Goal: Task Accomplishment & Management: Manage account settings

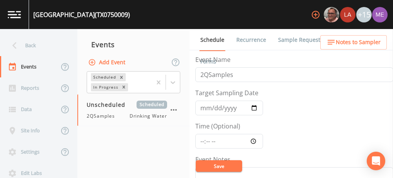
scroll to position [205, 0]
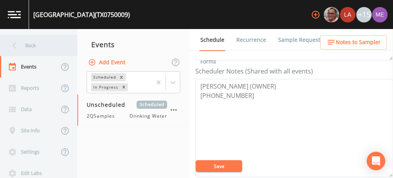
click at [26, 47] on div "Back" at bounding box center [35, 45] width 70 height 21
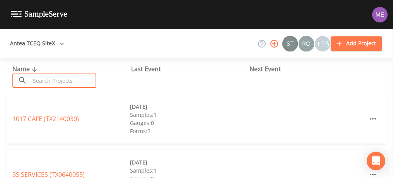
click at [37, 86] on input "text" at bounding box center [63, 80] width 66 height 14
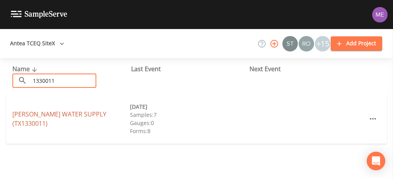
type input "1330011"
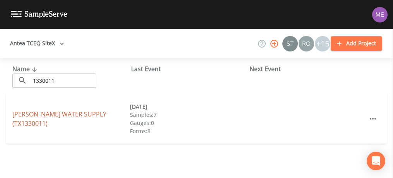
click at [44, 118] on link "INGRAM WATER SUPPLY (TX1330011)" at bounding box center [59, 119] width 94 height 18
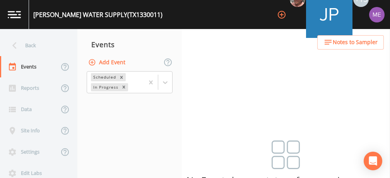
click at [119, 59] on button "Add Event" at bounding box center [108, 62] width 42 height 14
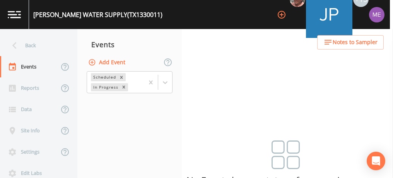
type input "4QSamples"
type input "2025-10-06"
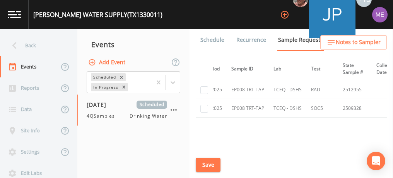
scroll to position [2742, 48]
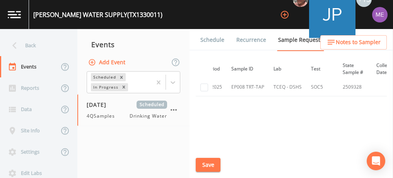
click at [207, 39] on link "Schedule" at bounding box center [212, 40] width 26 height 22
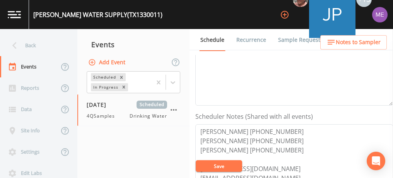
scroll to position [159, 0]
click at [354, 42] on span "Notes to Sampler" at bounding box center [358, 43] width 45 height 10
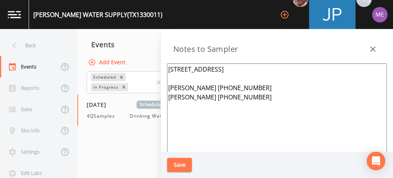
click at [271, 69] on textarea "110 Secluded Oaks, Kerrville 78028 Jeremy Wood 830-765-8801 Benton Cripps 830-4…" at bounding box center [277, 157] width 220 height 188
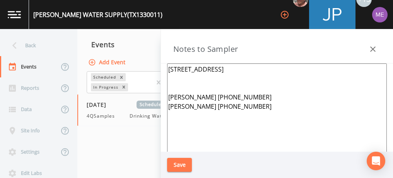
type textarea "110 Secluded Oaks, Kerrville 78028 Jeremy Wood 830-765-8801 Benton Cripps 830-4…"
click at [374, 47] on icon "button" at bounding box center [372, 48] width 9 height 9
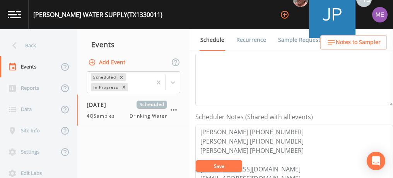
click at [355, 41] on span "Notes to Sampler" at bounding box center [358, 43] width 45 height 10
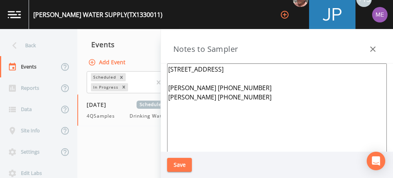
click at [169, 81] on textarea "110 Secluded Oaks, Kerrville 78028 Jeremy Wood 830-765-8801 Benton Cripps 830-4…" at bounding box center [277, 157] width 220 height 188
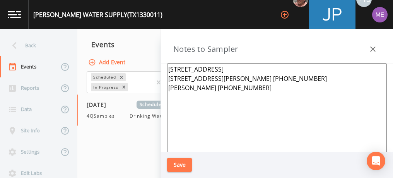
click at [268, 69] on textarea "110 Secluded Oaks, Kerrville 78028 131 Colt Court Jeremy Wood 830-765-8801 Bent…" at bounding box center [277, 157] width 220 height 188
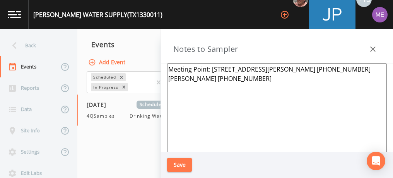
click at [260, 67] on textarea "Meeting Point: 131 Colt Court Jeremy Wood 830-765-8801 Benton Cripps 830-459-35…" at bounding box center [277, 157] width 220 height 188
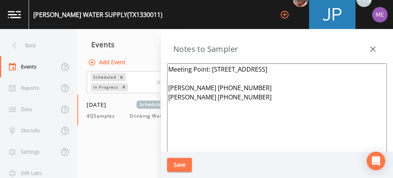
type textarea "Meeting Point: 131 Colt Court Jeremy Wood 830-765-8801 Benton Cripps 830-459-35…"
click at [181, 165] on button "Save" at bounding box center [179, 165] width 25 height 14
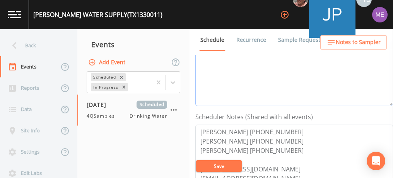
click at [226, 77] on textarea "Event Notes" at bounding box center [294, 57] width 198 height 98
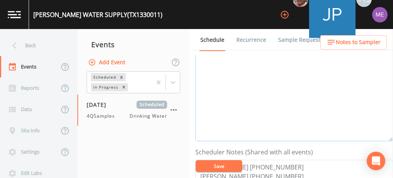
scroll to position [122, 0]
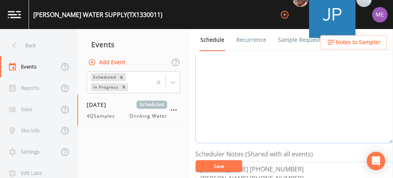
click at [226, 77] on textarea "Event Notes" at bounding box center [294, 94] width 198 height 98
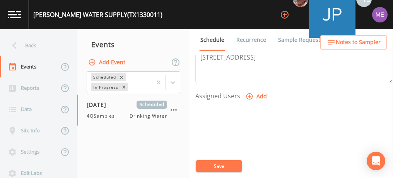
scroll to position [299, 0]
type textarea "Confirmed with Jeremy 10/2"
click at [250, 93] on icon "button" at bounding box center [250, 96] width 8 height 8
select select "6518b6a0-c5fa-4d0f-8e3d-fc6e8623860b"
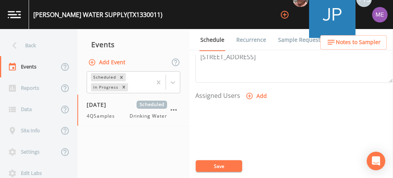
select select
click at [217, 166] on button "Save" at bounding box center [219, 166] width 46 height 12
click at [342, 43] on span "Notes to Sampler" at bounding box center [358, 43] width 45 height 10
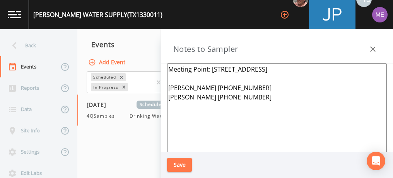
click at [372, 48] on icon "button" at bounding box center [372, 48] width 5 height 5
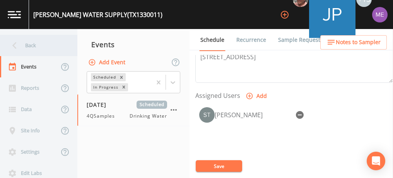
click at [24, 44] on div "Back" at bounding box center [35, 45] width 70 height 21
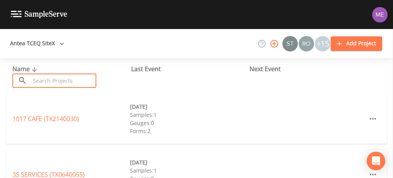
click at [45, 78] on input "text" at bounding box center [63, 80] width 66 height 14
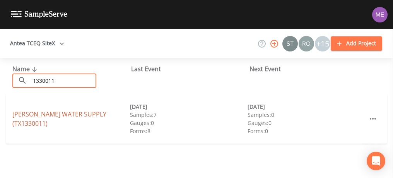
type input "1330011"
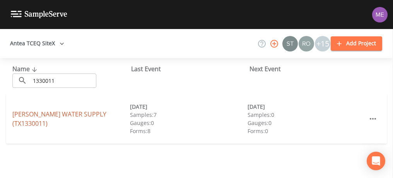
click at [54, 119] on link "INGRAM WATER SUPPLY (TX1330011)" at bounding box center [59, 119] width 94 height 18
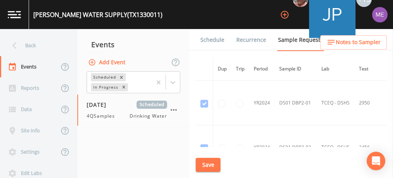
click at [203, 41] on link "Schedule" at bounding box center [212, 40] width 26 height 22
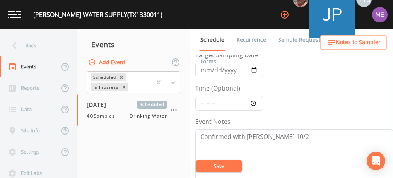
scroll to position [41, 0]
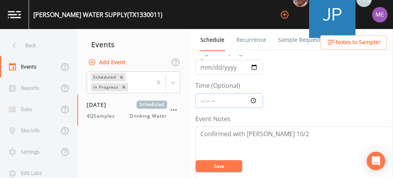
click at [203, 101] on input "Time (Optional)" at bounding box center [229, 100] width 68 height 15
type input "09:00"
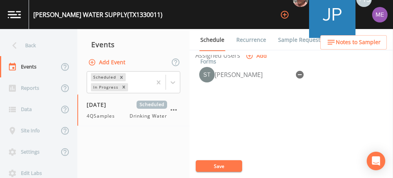
scroll to position [353, 0]
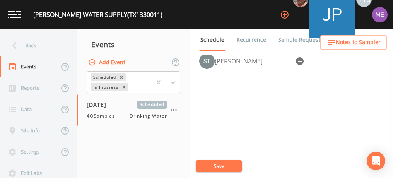
click at [212, 166] on button "Save" at bounding box center [219, 166] width 46 height 12
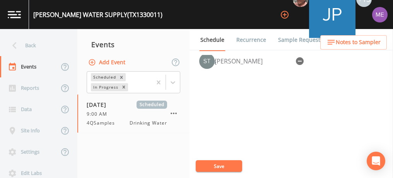
click at [214, 163] on button "Save" at bounding box center [219, 166] width 46 height 12
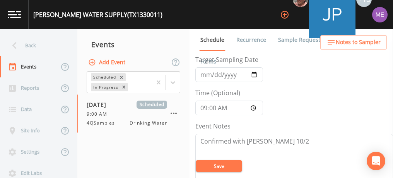
scroll to position [0, 0]
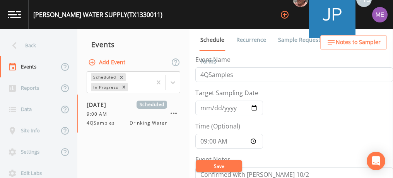
click at [284, 39] on link "Sample Requests" at bounding box center [300, 40] width 47 height 22
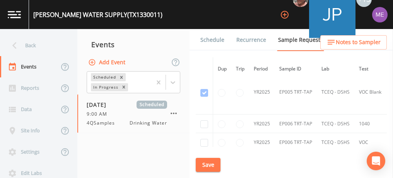
scroll to position [1968, 0]
click at [206, 120] on input "checkbox" at bounding box center [204, 124] width 8 height 8
checkbox input "true"
click at [206, 138] on input "checkbox" at bounding box center [204, 142] width 8 height 8
checkbox input "true"
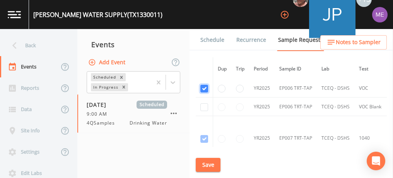
scroll to position [2024, 0]
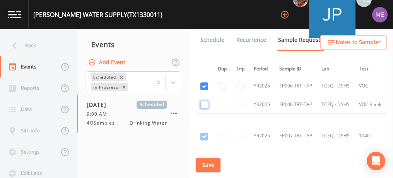
click at [206, 101] on input "checkbox" at bounding box center [204, 105] width 8 height 8
checkbox input "true"
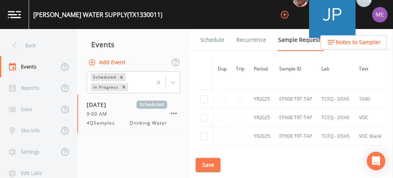
scroll to position [2226, 0]
click at [203, 95] on input "checkbox" at bounding box center [204, 99] width 8 height 8
checkbox input "true"
click at [205, 114] on input "checkbox" at bounding box center [204, 118] width 8 height 8
checkbox input "true"
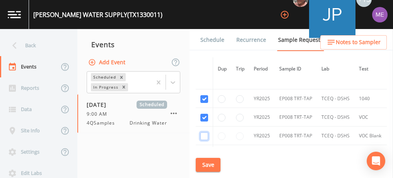
click at [203, 132] on input "checkbox" at bounding box center [204, 136] width 8 height 8
checkbox input "true"
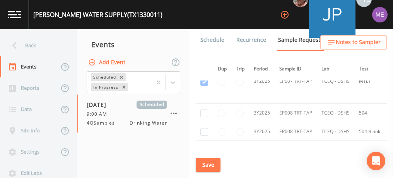
scroll to position [2623, 0]
click at [206, 110] on input "checkbox" at bounding box center [204, 114] width 8 height 8
checkbox input "true"
click at [206, 129] on input "checkbox" at bounding box center [204, 133] width 8 height 8
checkbox input "true"
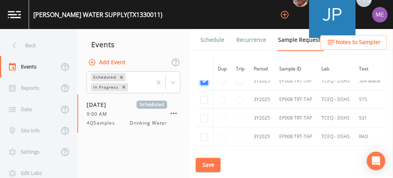
scroll to position [2674, 0]
click at [205, 96] on input "checkbox" at bounding box center [204, 100] width 8 height 8
checkbox input "true"
click at [205, 114] on input "checkbox" at bounding box center [204, 118] width 8 height 8
checkbox input "true"
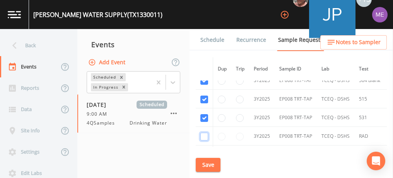
click at [204, 133] on input "checkbox" at bounding box center [204, 137] width 8 height 8
checkbox input "true"
click at [205, 151] on input "checkbox" at bounding box center [204, 155] width 8 height 8
checkbox input "true"
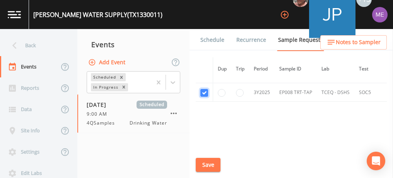
scroll to position [2740, 0]
click at [213, 163] on button "Save" at bounding box center [208, 165] width 25 height 14
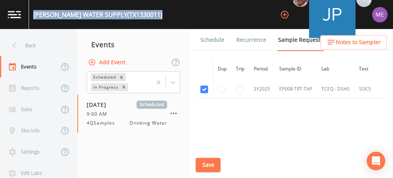
drag, startPoint x: 33, startPoint y: 14, endPoint x: 142, endPoint y: 16, distance: 109.1
click at [142, 16] on div "INGRAM WATER SUPPLY (TX1330011) +15" at bounding box center [196, 14] width 393 height 29
copy div "INGRAM WATER SUPPLY (TX1330011)"
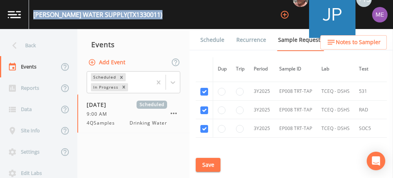
scroll to position [2690, 0]
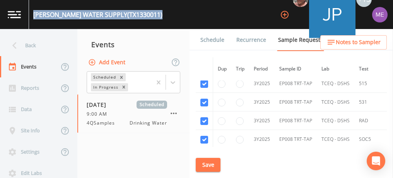
click at [207, 165] on button "Save" at bounding box center [208, 165] width 25 height 14
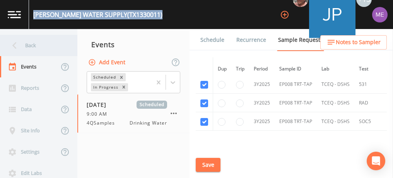
click at [35, 47] on div "Back" at bounding box center [35, 45] width 70 height 21
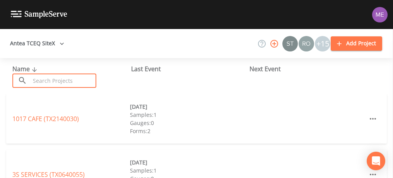
click at [59, 85] on input "text" at bounding box center [63, 80] width 66 height 14
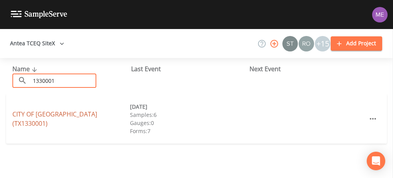
type input "1330001"
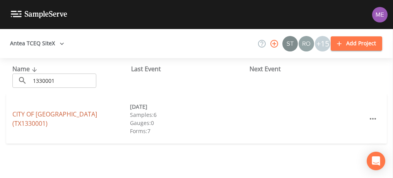
click at [48, 121] on link "CITY OF KERRVILLE (TX1330001)" at bounding box center [54, 119] width 85 height 18
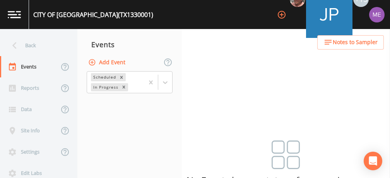
click at [104, 61] on button "Add Event" at bounding box center [108, 62] width 42 height 14
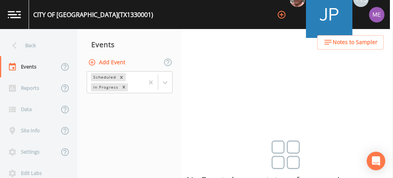
type input "4QSamples"
type input "2025-10-06"
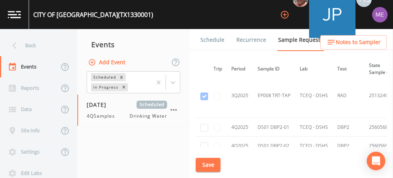
scroll to position [6456, 0]
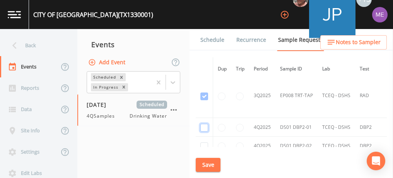
click at [205, 124] on input "checkbox" at bounding box center [204, 128] width 8 height 8
checkbox input "true"
click at [204, 142] on input "checkbox" at bounding box center [204, 146] width 8 height 8
checkbox input "true"
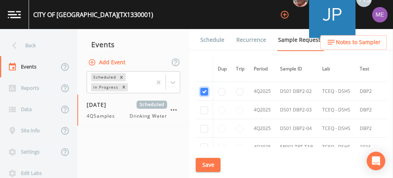
scroll to position [6511, 0]
click at [203, 106] on input "checkbox" at bounding box center [204, 110] width 8 height 8
checkbox input "true"
click at [203, 125] on input "checkbox" at bounding box center [204, 129] width 8 height 8
checkbox input "true"
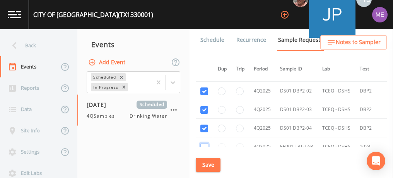
click at [202, 143] on input "checkbox" at bounding box center [204, 147] width 8 height 8
checkbox input "true"
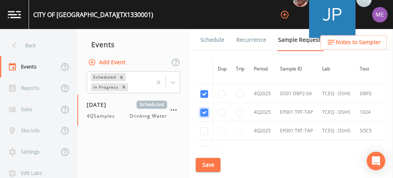
scroll to position [6545, 0]
click at [205, 127] on input "checkbox" at bounding box center [204, 131] width 8 height 8
checkbox input "true"
click at [205, 145] on input "checkbox" at bounding box center [204, 149] width 8 height 8
checkbox input "true"
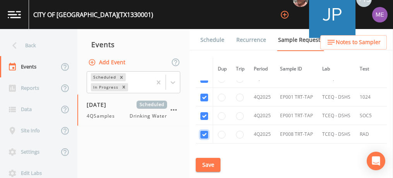
scroll to position [6559, 0]
click at [209, 163] on button "Save" at bounding box center [208, 165] width 25 height 14
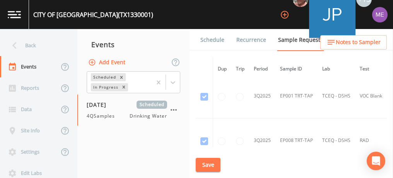
scroll to position [6394, 0]
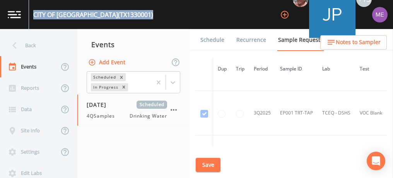
drag, startPoint x: 33, startPoint y: 12, endPoint x: 128, endPoint y: 22, distance: 95.7
click at [128, 22] on div "CITY OF KERRVILLE (TX1330001) +15" at bounding box center [196, 14] width 393 height 29
copy div "CITY OF KERRVILLE (TX1330001)"
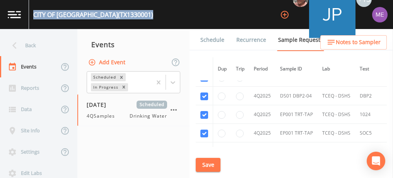
scroll to position [6543, 0]
click at [212, 42] on link "Schedule" at bounding box center [212, 40] width 26 height 22
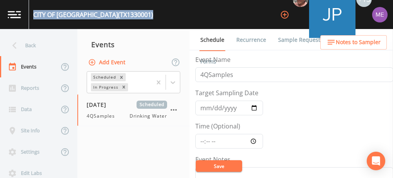
click at [292, 38] on link "Sample Requests" at bounding box center [300, 40] width 47 height 22
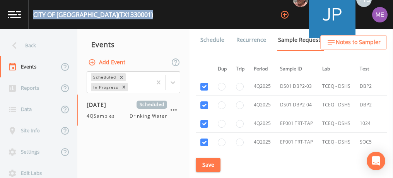
scroll to position [6535, 0]
click at [210, 41] on link "Schedule" at bounding box center [212, 40] width 26 height 22
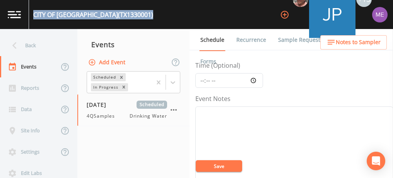
scroll to position [60, 0]
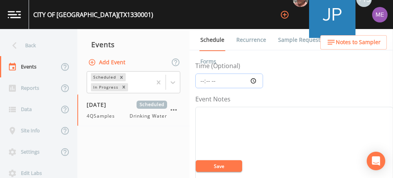
click at [204, 80] on input "Time (Optional)" at bounding box center [229, 80] width 68 height 15
type input "11:00"
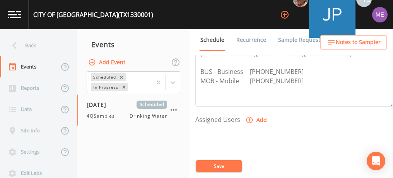
scroll to position [278, 0]
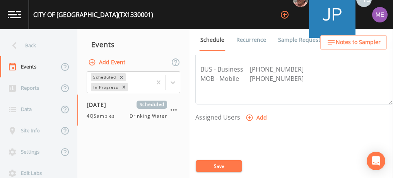
click at [341, 41] on span "Notes to Sampler" at bounding box center [358, 43] width 45 height 10
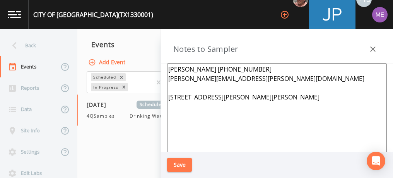
click at [373, 49] on icon "button" at bounding box center [372, 48] width 5 height 5
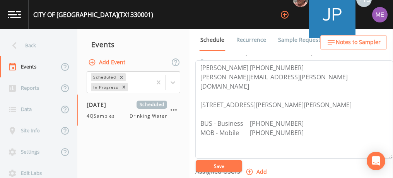
scroll to position [223, 0]
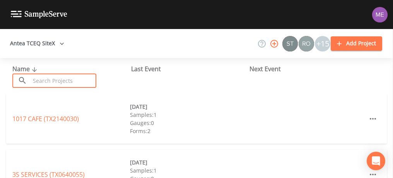
click at [90, 78] on input "text" at bounding box center [63, 80] width 66 height 14
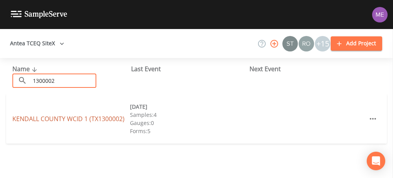
type input "1300002"
click at [67, 119] on link "KENDALL COUNTY WCID 1 (TX1300002)" at bounding box center [68, 118] width 112 height 9
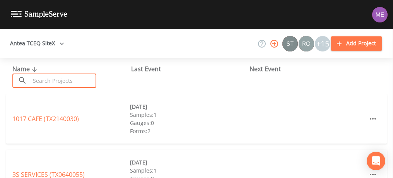
click at [63, 80] on input "text" at bounding box center [63, 80] width 66 height 14
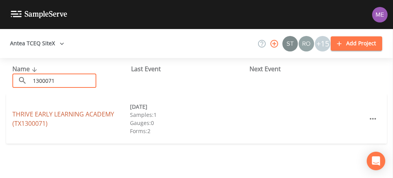
type input "1300071"
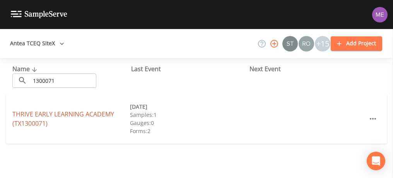
click at [64, 114] on link "THRIVE EARLY LEARNING ACADEMY (TX1300071)" at bounding box center [63, 119] width 102 height 18
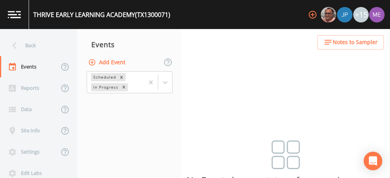
click at [119, 62] on button "Add Event" at bounding box center [108, 62] width 42 height 14
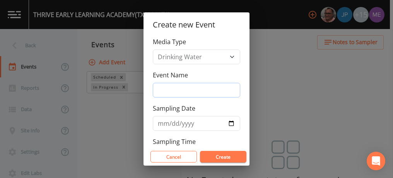
click at [181, 87] on input "Event Name" at bounding box center [196, 90] width 87 height 15
type input "4QSamples"
click at [172, 122] on input "2025-10-06" at bounding box center [196, 123] width 87 height 15
type input "[DATE]"
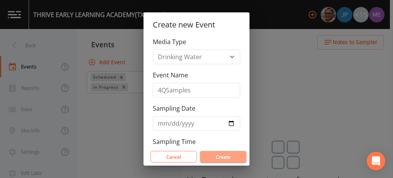
click at [214, 155] on button "Create" at bounding box center [223, 157] width 46 height 12
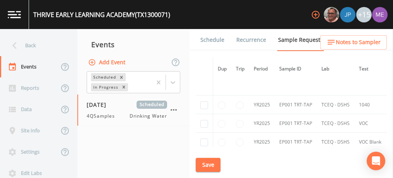
scroll to position [509, 0]
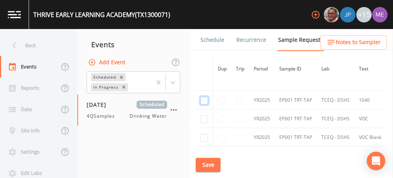
click at [205, 98] on input "checkbox" at bounding box center [204, 101] width 8 height 8
checkbox input "true"
click at [203, 115] on input "checkbox" at bounding box center [204, 119] width 8 height 8
checkbox input "true"
click at [204, 134] on input "checkbox" at bounding box center [204, 138] width 8 height 8
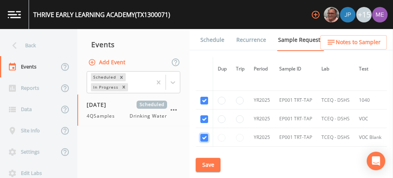
checkbox input "true"
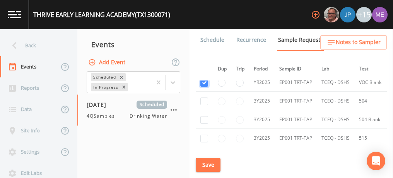
scroll to position [571, 0]
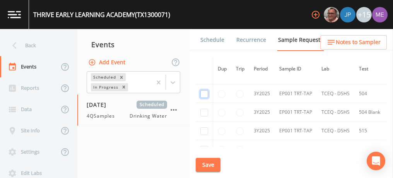
click at [203, 90] on input "checkbox" at bounding box center [204, 94] width 8 height 8
checkbox input "true"
click at [204, 109] on input "checkbox" at bounding box center [204, 113] width 8 height 8
checkbox input "true"
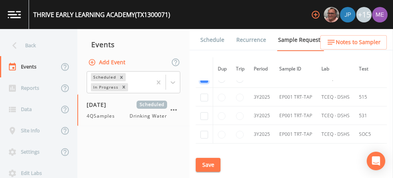
scroll to position [606, 0]
click at [203, 93] on input "checkbox" at bounding box center [204, 97] width 8 height 8
checkbox input "true"
click at [203, 111] on input "checkbox" at bounding box center [204, 115] width 8 height 8
checkbox input "true"
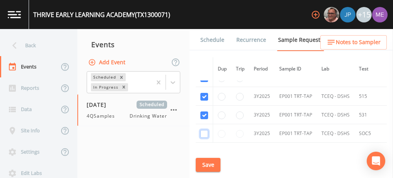
click at [203, 130] on input "checkbox" at bounding box center [204, 134] width 8 height 8
checkbox input "true"
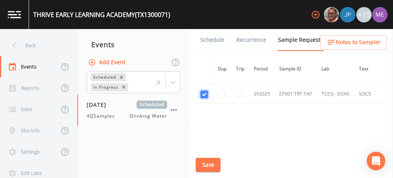
scroll to position [651, 0]
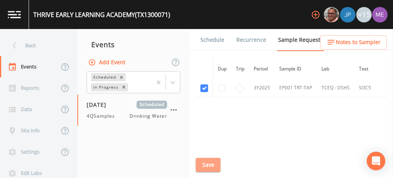
click at [204, 165] on button "Save" at bounding box center [208, 165] width 25 height 14
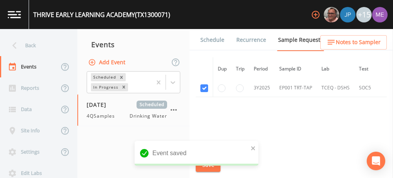
click at [207, 43] on link "Schedule" at bounding box center [212, 40] width 26 height 22
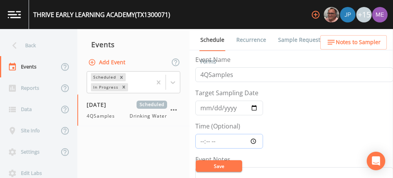
click at [201, 138] on input "Time (Optional)" at bounding box center [229, 141] width 68 height 15
type input "09:00"
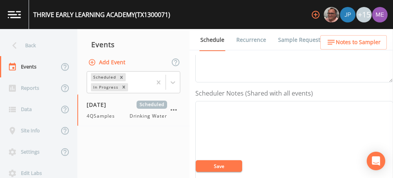
scroll to position [186, 0]
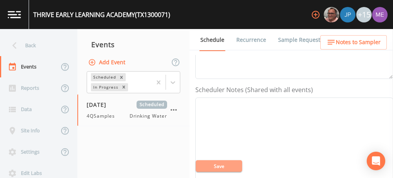
click at [217, 164] on button "Save" at bounding box center [219, 166] width 46 height 12
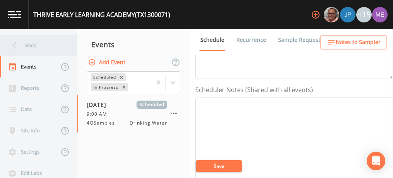
click at [30, 46] on div "Back" at bounding box center [35, 45] width 70 height 21
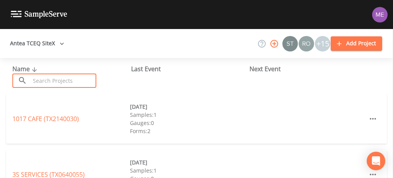
click at [47, 84] on input "text" at bounding box center [63, 80] width 66 height 14
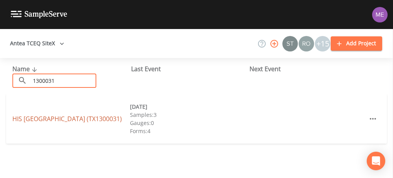
type input "1300031"
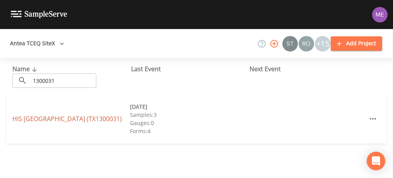
click at [60, 116] on link "HIS HILL RANCH CAMP (TX1300031)" at bounding box center [66, 118] width 109 height 9
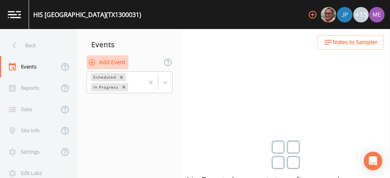
click at [117, 65] on button "Add Event" at bounding box center [108, 62] width 42 height 14
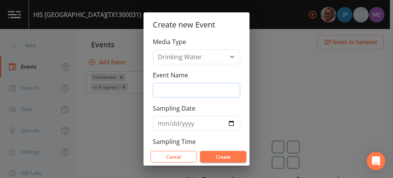
click at [162, 88] on input "Event Name" at bounding box center [196, 90] width 87 height 15
type input "4QSamples"
type input "[DATE]"
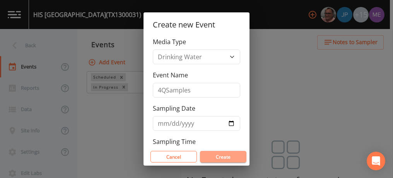
click at [224, 155] on button "Create" at bounding box center [223, 157] width 46 height 12
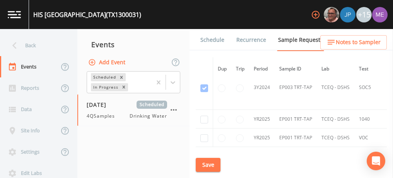
scroll to position [1843, 0]
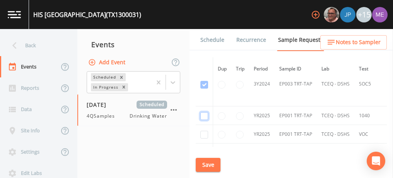
click at [203, 112] on input "checkbox" at bounding box center [204, 116] width 8 height 8
checkbox input "true"
click at [203, 131] on input "checkbox" at bounding box center [204, 135] width 8 height 8
checkbox input "true"
click at [203, 149] on input "checkbox" at bounding box center [204, 153] width 8 height 8
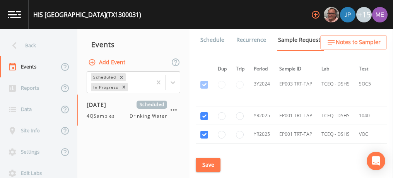
checkbox input "true"
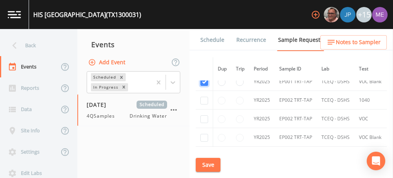
scroll to position [1914, 0]
click at [205, 96] on input "checkbox" at bounding box center [204, 100] width 8 height 8
checkbox input "true"
click at [204, 115] on input "checkbox" at bounding box center [204, 119] width 8 height 8
checkbox input "true"
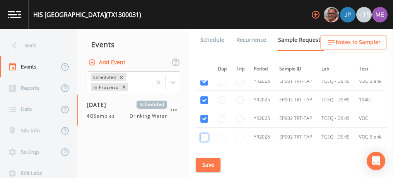
click at [205, 133] on input "checkbox" at bounding box center [204, 137] width 8 height 8
checkbox input "true"
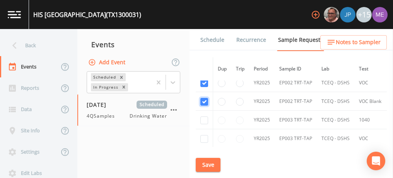
scroll to position [1954, 0]
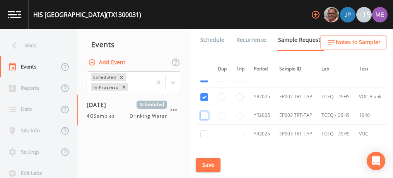
click at [206, 112] on input "checkbox" at bounding box center [204, 116] width 8 height 8
checkbox input "true"
click at [206, 130] on input "checkbox" at bounding box center [204, 134] width 8 height 8
checkbox input "true"
click at [203, 149] on input "checkbox" at bounding box center [204, 153] width 8 height 8
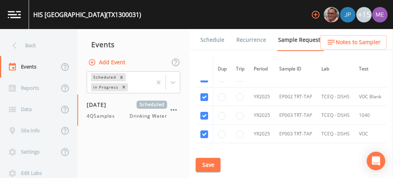
checkbox input "true"
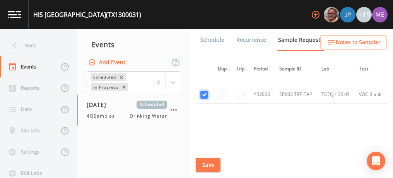
scroll to position [2020, 0]
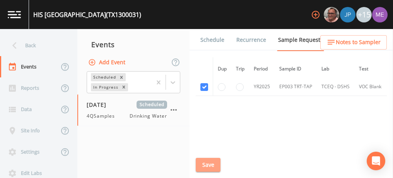
click at [208, 162] on button "Save" at bounding box center [208, 165] width 25 height 14
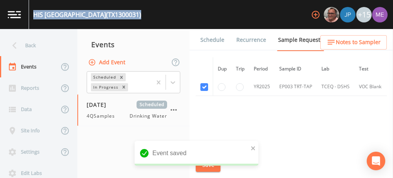
drag, startPoint x: 34, startPoint y: 14, endPoint x: 141, endPoint y: 22, distance: 107.5
click at [141, 22] on div "HIS HILL RANCH CAMP (TX1300031) +15" at bounding box center [196, 14] width 393 height 29
copy div "HIS HILL RANCH CAMP (TX1300031)"
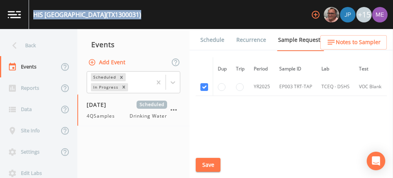
click at [209, 37] on link "Schedule" at bounding box center [212, 40] width 26 height 22
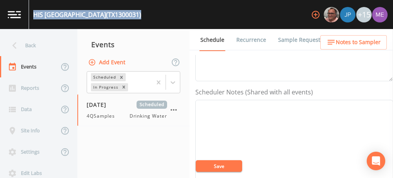
scroll to position [184, 0]
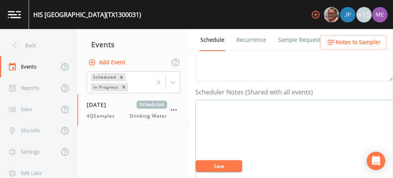
click at [217, 108] on textarea "Event Notes" at bounding box center [294, 149] width 198 height 98
paste textarea "210-845-4062"
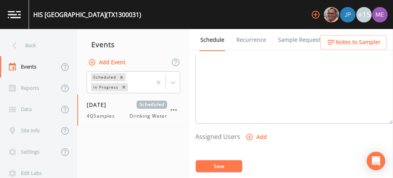
scroll to position [258, 0]
click at [219, 167] on button "Save" at bounding box center [219, 166] width 46 height 12
click at [204, 69] on textarea "Herb Wohlgemut 210-845-4062" at bounding box center [294, 75] width 198 height 98
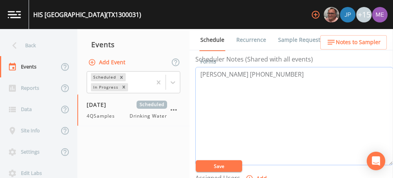
click at [296, 72] on textarea "Herb Wohlgemut 210-845-4062" at bounding box center [294, 116] width 198 height 98
paste textarea "EP001 PLANT 1 - OFFICE, 102 MILL DAM RD, COMFO SS - A - P EP002 PLANT 2 - MILL …"
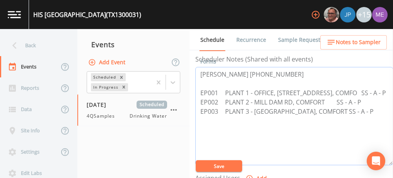
click at [362, 92] on textarea "Herb Wohlgemut 210-845-4062 EP001 PLANT 1 - OFFICE, 102 MILL DAM RD, COMFO SS -…" at bounding box center [294, 116] width 198 height 98
click at [357, 109] on textarea "Herb Wohlgemut 210-845-4062 EP001 PLANT 1 - OFFICE, 102 MILL DAM RD, COMFO EP00…" at bounding box center [294, 116] width 198 height 98
click at [356, 108] on textarea "Herb Wohlgemut 210-845-4062 EP001 PLANT 1 - OFFICE, 102 MILL DAM RD, COMFO EP00…" at bounding box center [294, 116] width 198 height 98
type textarea "Herb Wohlgemut 210-845-4062 EP001 PLANT 1 - OFFICE, 102 MILL DAM RD, COMFO EP00…"
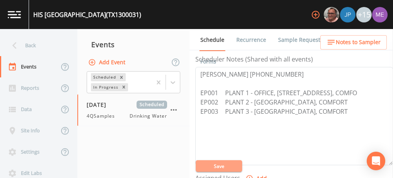
click at [237, 165] on button "Save" at bounding box center [219, 166] width 46 height 12
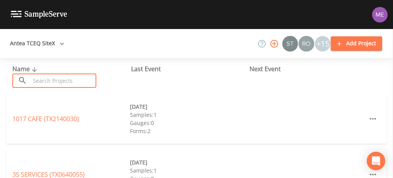
click at [67, 77] on input "text" at bounding box center [63, 80] width 66 height 14
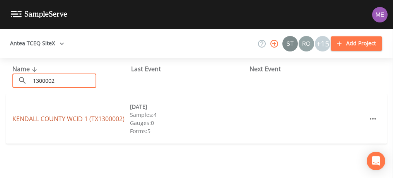
type input "1300002"
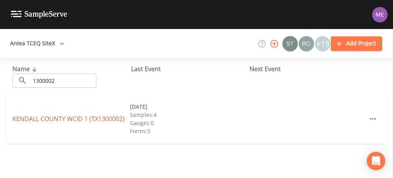
click at [63, 118] on link "[GEOGRAPHIC_DATA] 1 (TX1300002)" at bounding box center [68, 118] width 112 height 9
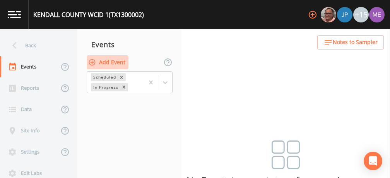
click at [119, 63] on button "Add Event" at bounding box center [108, 62] width 42 height 14
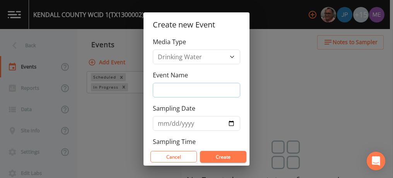
click at [156, 87] on input "Event Name" at bounding box center [196, 90] width 87 height 15
type input "4QSamples"
type input "2025-10-07"
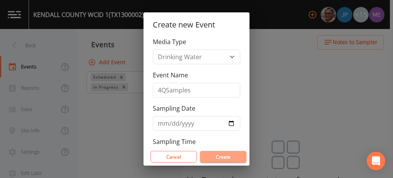
click at [220, 154] on button "Create" at bounding box center [223, 157] width 46 height 12
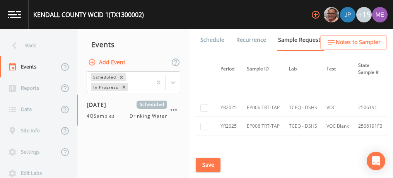
scroll to position [3230, 30]
click at [203, 104] on input "checkbox" at bounding box center [204, 108] width 8 height 8
checkbox input "true"
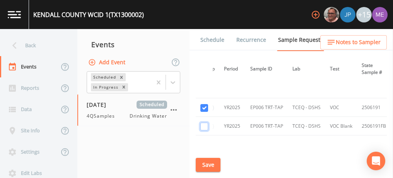
click at [203, 123] on input "checkbox" at bounding box center [204, 127] width 8 height 8
checkbox input "true"
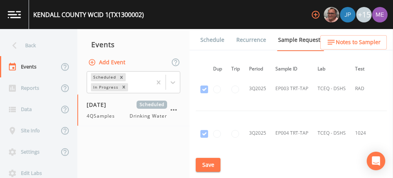
scroll to position [4348, 5]
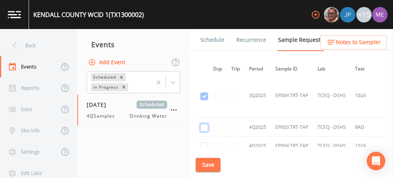
click at [205, 124] on input "checkbox" at bounding box center [204, 128] width 8 height 8
checkbox input "true"
click at [204, 142] on input "checkbox" at bounding box center [204, 146] width 8 height 8
checkbox input "true"
click at [212, 166] on button "Save" at bounding box center [208, 165] width 25 height 14
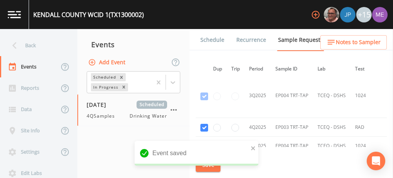
click at [204, 41] on link "Schedule" at bounding box center [212, 40] width 26 height 22
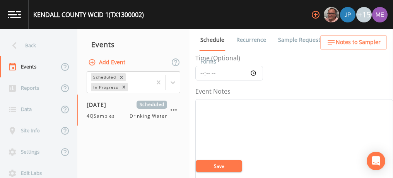
scroll to position [65, 0]
click at [202, 75] on input "Time (Optional)" at bounding box center [229, 76] width 68 height 15
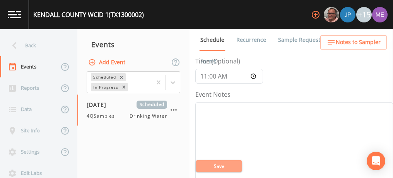
click at [215, 167] on button "Save" at bounding box center [219, 166] width 46 height 12
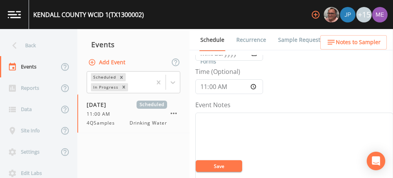
scroll to position [53, 0]
click at [204, 89] on input "11:00" at bounding box center [229, 88] width 68 height 15
type input "10:30"
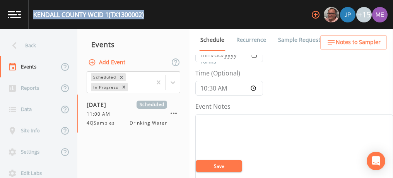
drag, startPoint x: 34, startPoint y: 14, endPoint x: 148, endPoint y: 14, distance: 114.1
click at [148, 14] on div "KENDALL COUNTY WCID 1 (TX1300002) +15" at bounding box center [196, 14] width 393 height 29
copy div "KENDALL COUNTY WCID 1 (TX1300002)"
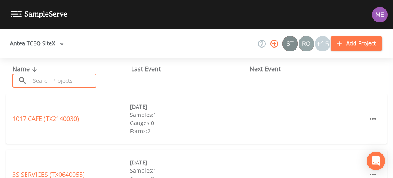
click at [61, 82] on input "text" at bounding box center [63, 80] width 66 height 14
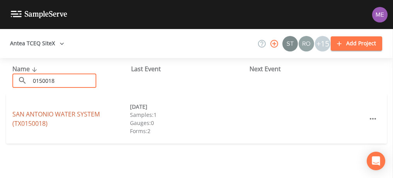
type input "0150018"
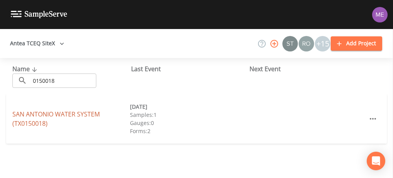
click at [65, 113] on link "SAN ANTONIO WATER SYSTEM (TX0150018)" at bounding box center [55, 119] width 87 height 18
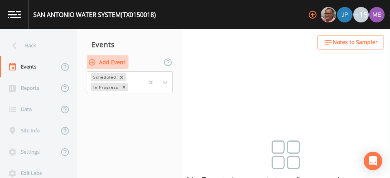
click at [112, 65] on button "Add Event" at bounding box center [108, 62] width 42 height 14
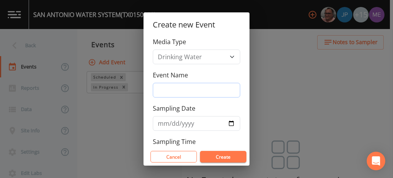
click at [166, 88] on input "Event Name" at bounding box center [196, 90] width 87 height 15
type input "4QSamples"
click at [170, 121] on input "[DATE]" at bounding box center [196, 123] width 87 height 15
type input "[DATE]"
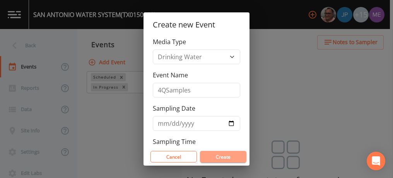
click at [207, 158] on button "Create" at bounding box center [223, 157] width 46 height 12
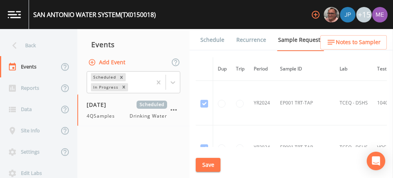
click at [122, 63] on button "Add Event" at bounding box center [108, 62] width 42 height 14
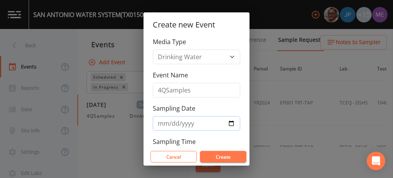
click at [172, 121] on input "2025-10-08" at bounding box center [196, 123] width 87 height 15
type input "2025-10-09"
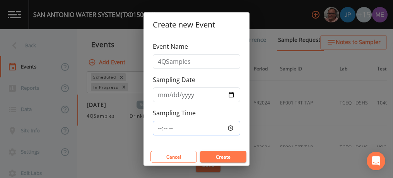
click at [157, 125] on input "Sampling Time" at bounding box center [196, 128] width 87 height 15
type input "09:00"
click at [216, 155] on button "Create" at bounding box center [223, 157] width 46 height 12
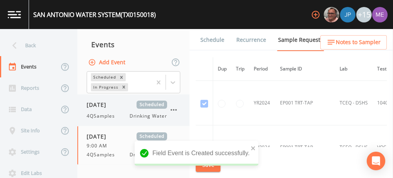
click at [112, 107] on span "10/08/2025" at bounding box center [99, 105] width 25 height 8
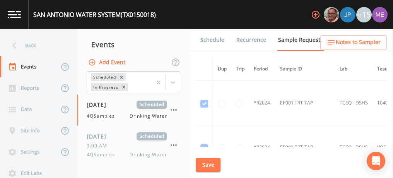
click at [219, 37] on link "Schedule" at bounding box center [212, 40] width 26 height 22
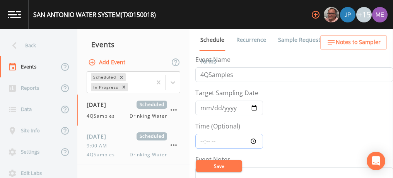
click at [201, 138] on input "Time (Optional)" at bounding box center [229, 141] width 68 height 15
type input "09:00"
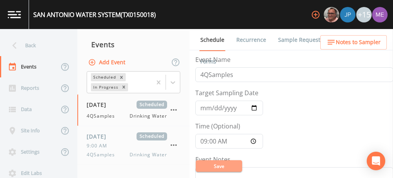
click at [220, 166] on button "Save" at bounding box center [219, 166] width 46 height 12
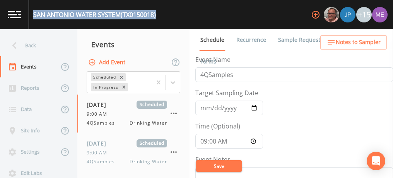
drag, startPoint x: 34, startPoint y: 12, endPoint x: 161, endPoint y: 17, distance: 126.9
click at [161, 17] on div "SAN ANTONIO WATER SYSTEM (TX0150018) +15" at bounding box center [196, 14] width 393 height 29
copy div "SAN ANTONIO WATER SYSTEM (TX0150018)"
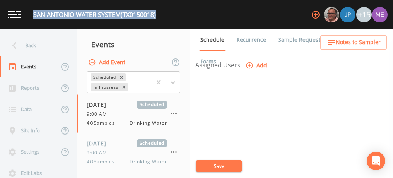
scroll to position [330, 0]
click at [253, 62] on icon "button" at bounding box center [250, 65] width 8 height 8
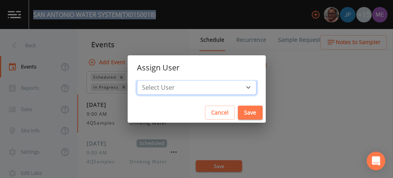
click at [237, 87] on select "Select User Mike Franklin Joshua gere Paul Lauren Saenz David Weber Zachary Eva…" at bounding box center [196, 87] width 119 height 15
select select "6518b6a0-c5fa-4d0f-8e3d-fc6e8623860b"
click at [148, 80] on select "Select User Mike Franklin Joshua gere Paul Lauren Saenz David Weber Zachary Eva…" at bounding box center [196, 87] width 119 height 15
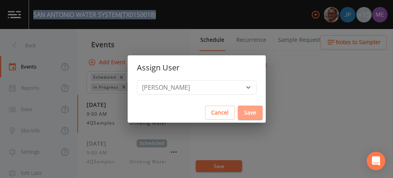
click at [241, 111] on button "Save" at bounding box center [250, 113] width 25 height 14
select select
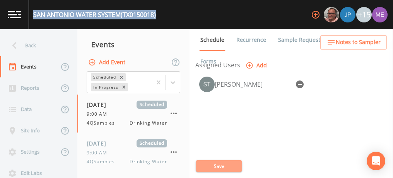
click at [217, 167] on button "Save" at bounding box center [219, 166] width 46 height 12
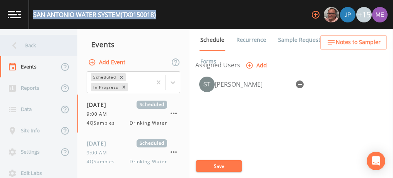
click at [26, 47] on div "Back" at bounding box center [35, 45] width 70 height 21
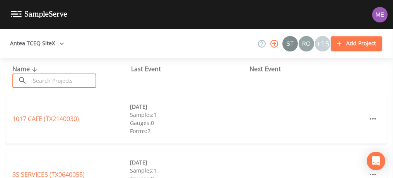
click at [51, 79] on input "text" at bounding box center [63, 80] width 66 height 14
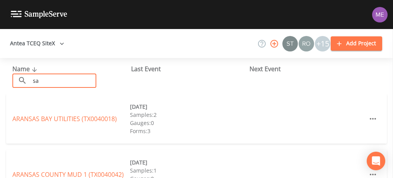
type input "s"
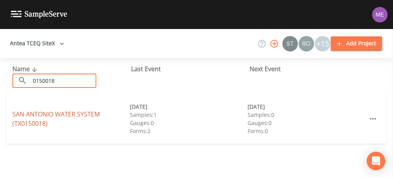
type input "0150018"
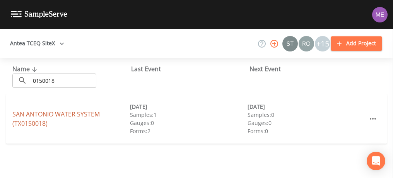
click at [58, 115] on link "SAN ANTONIO WATER SYSTEM (TX0150018)" at bounding box center [55, 119] width 87 height 18
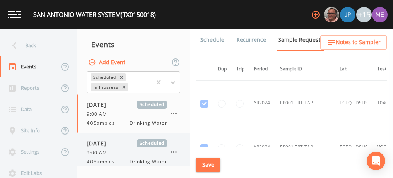
click at [108, 145] on span "10/09/2025" at bounding box center [99, 143] width 25 height 8
click at [215, 39] on link "Schedule" at bounding box center [212, 40] width 26 height 22
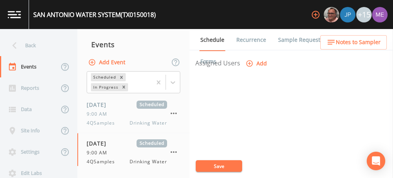
scroll to position [332, 0]
click at [253, 59] on icon "button" at bounding box center [250, 63] width 8 height 8
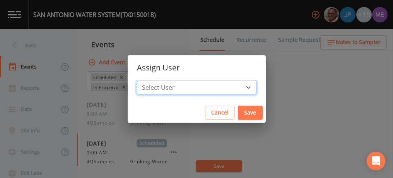
click at [236, 86] on select "Select User Mike Franklin Joshua gere Paul Lauren Saenz David Weber Zachary Eva…" at bounding box center [196, 87] width 119 height 15
select select "6518b6a0-c5fa-4d0f-8e3d-fc6e8623860b"
click at [148, 80] on select "Select User Mike Franklin Joshua gere Paul Lauren Saenz David Weber Zachary Eva…" at bounding box center [196, 87] width 119 height 15
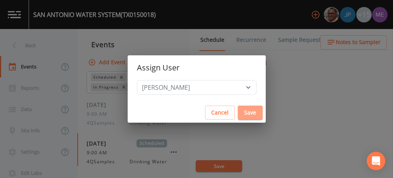
click at [245, 109] on button "Save" at bounding box center [250, 113] width 25 height 14
select select
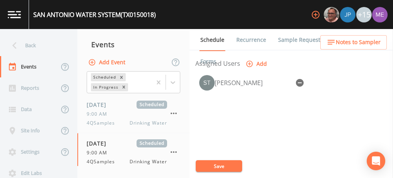
click at [219, 166] on button "Save" at bounding box center [219, 166] width 46 height 12
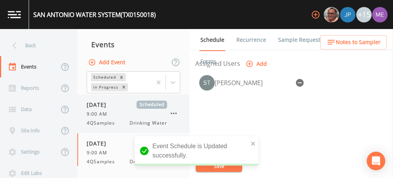
click at [93, 111] on span "9:00 AM" at bounding box center [99, 114] width 25 height 7
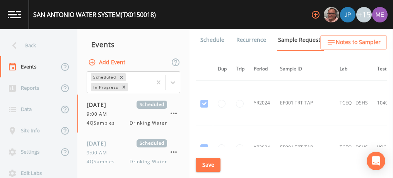
click at [216, 38] on link "Schedule" at bounding box center [212, 40] width 26 height 22
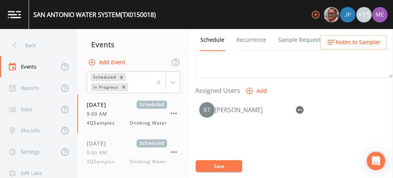
scroll to position [305, 0]
